Goal: Information Seeking & Learning: Compare options

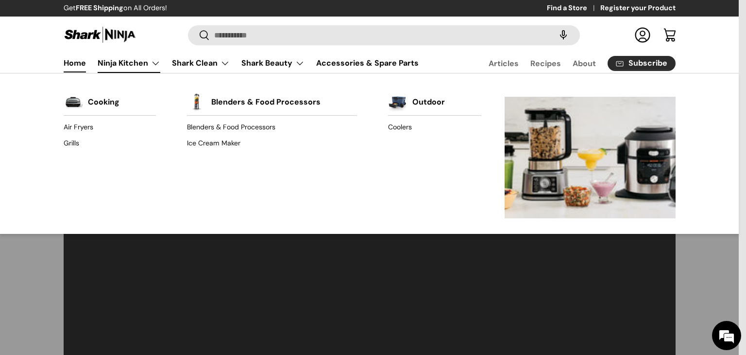
click at [149, 61] on link "Ninja Kitchen" at bounding box center [129, 62] width 63 height 19
click at [82, 127] on link "Air Fryers" at bounding box center [110, 127] width 92 height 16
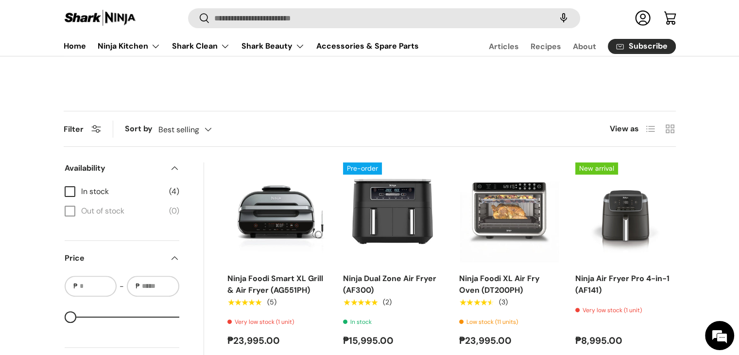
scroll to position [243, 0]
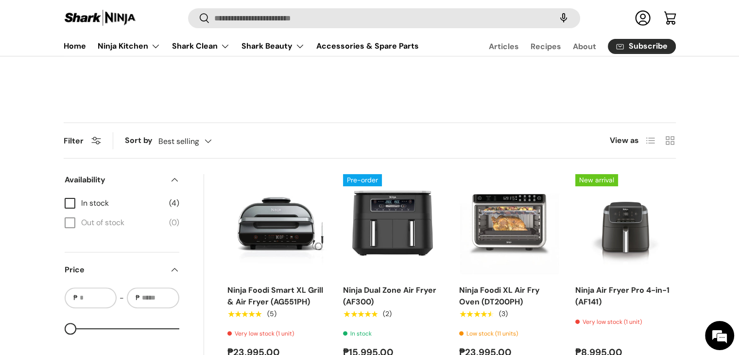
click at [175, 139] on div "Best selling Featured Best selling Alphabetically, A-Z Alphabetically, Z-A Pric…" at bounding box center [194, 141] width 73 height 17
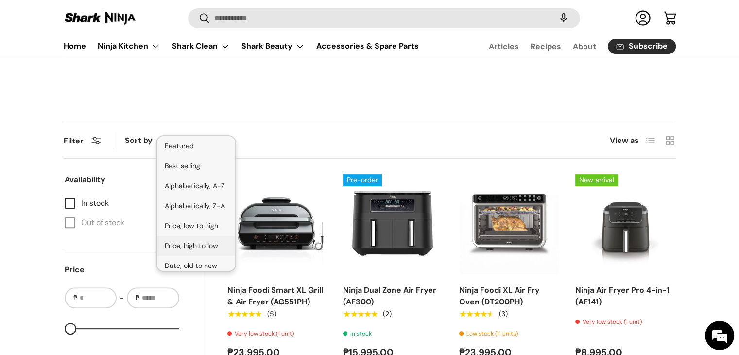
click at [216, 241] on li "Price, high to low" at bounding box center [196, 246] width 78 height 20
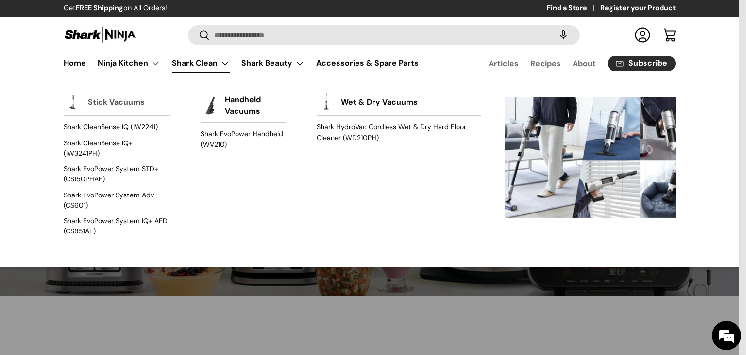
click at [109, 103] on link "Stick Vacuums" at bounding box center [116, 101] width 57 height 21
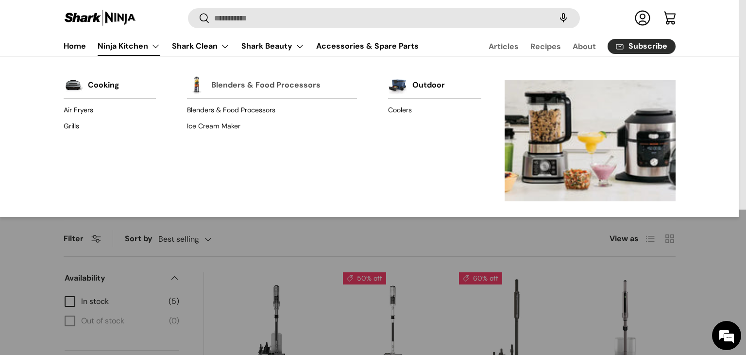
click at [238, 83] on link "Blenders & Food Processors" at bounding box center [265, 84] width 109 height 21
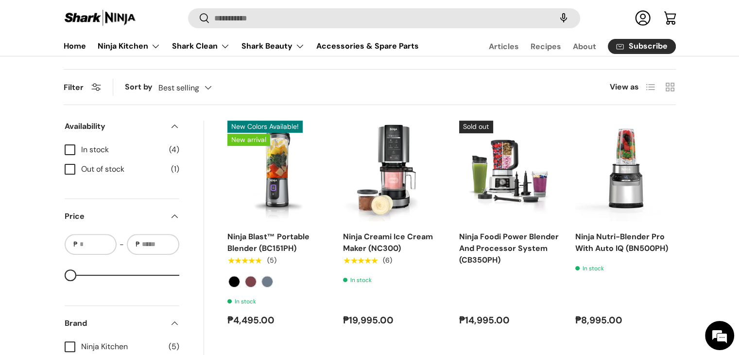
scroll to position [291, 0]
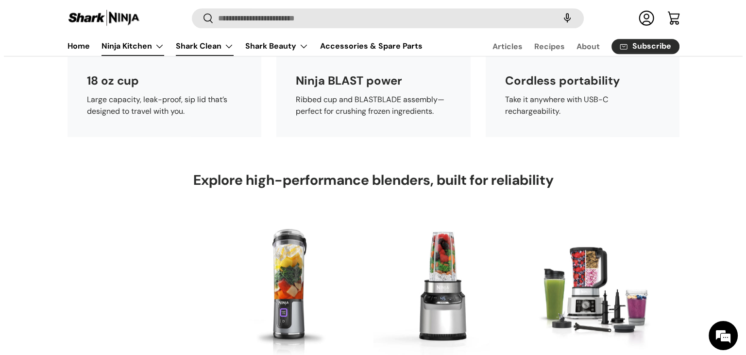
scroll to position [486, 0]
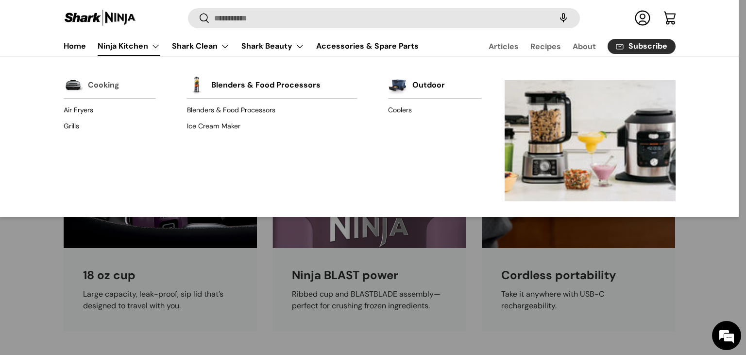
click at [109, 85] on link "Cooking" at bounding box center [104, 84] width 32 height 21
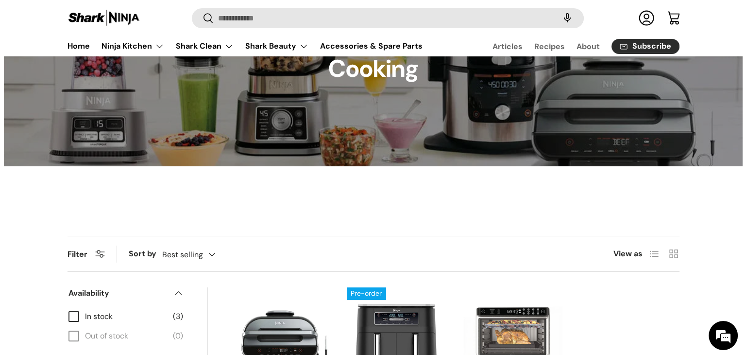
scroll to position [49, 0]
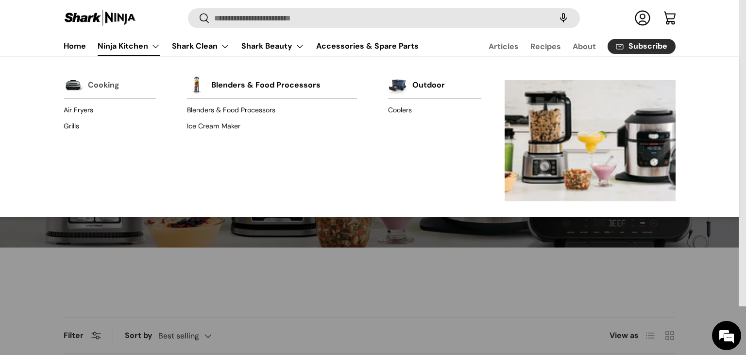
click at [104, 84] on link "Cooking" at bounding box center [104, 84] width 32 height 21
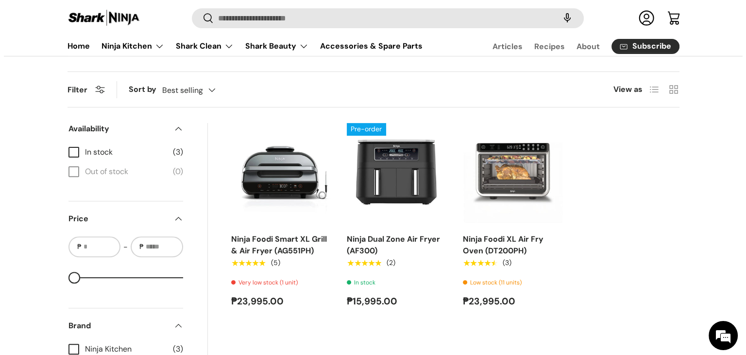
scroll to position [145, 0]
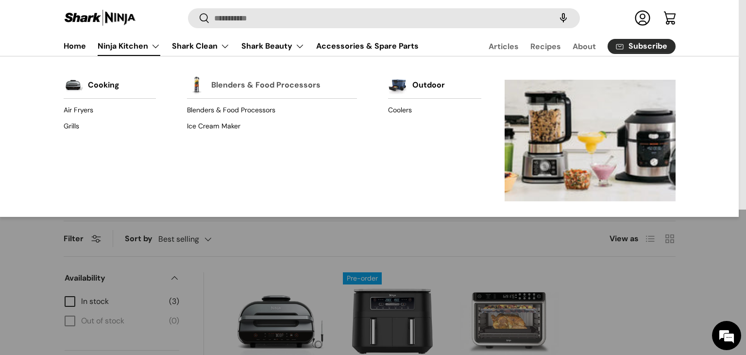
click at [247, 86] on link "Blenders & Food Processors" at bounding box center [265, 84] width 109 height 21
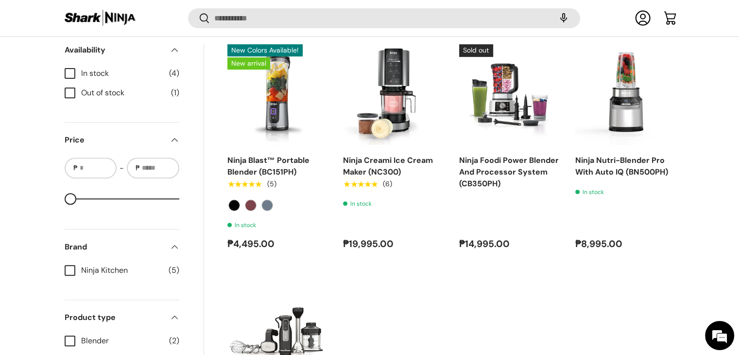
scroll to position [387, 0]
